Goal: Complete application form: Complete application form

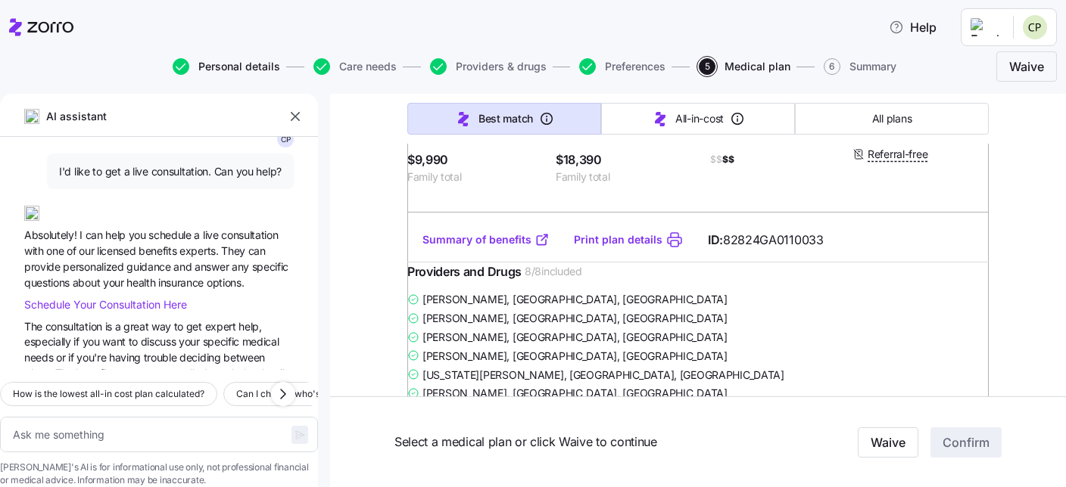
click at [230, 66] on span "Personal details" at bounding box center [239, 66] width 82 height 11
type textarea "x"
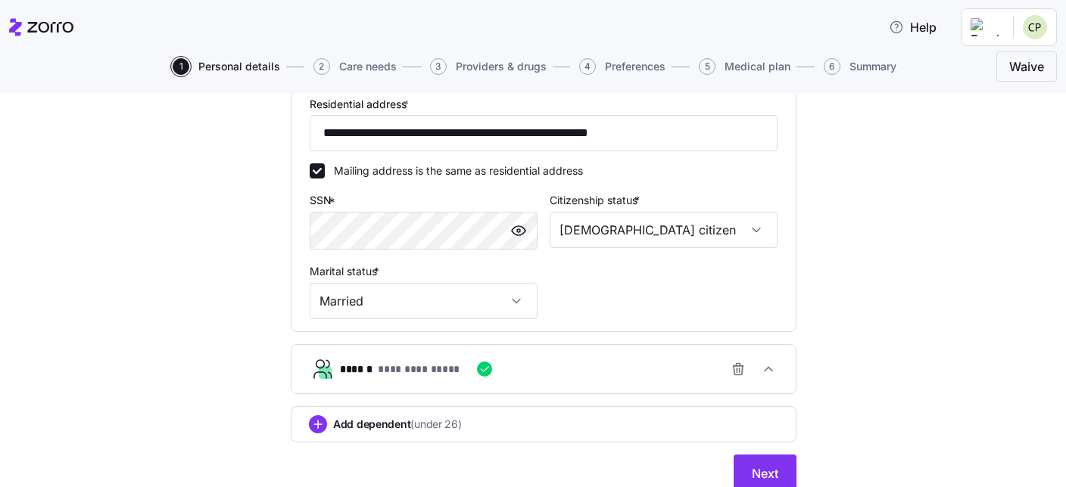
scroll to position [501, 0]
